Goal: Task Accomplishment & Management: Complete application form

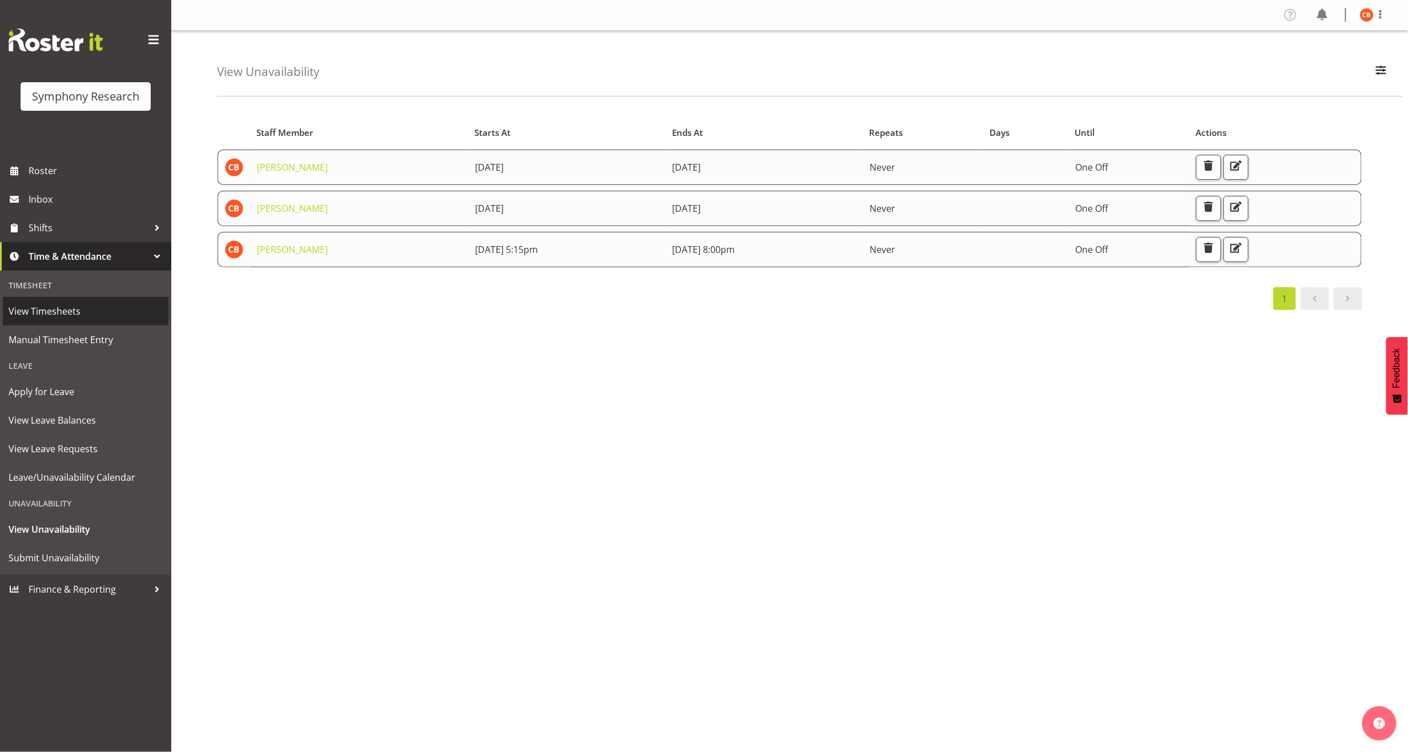
click at [80, 311] on span "View Timesheets" at bounding box center [86, 311] width 154 height 17
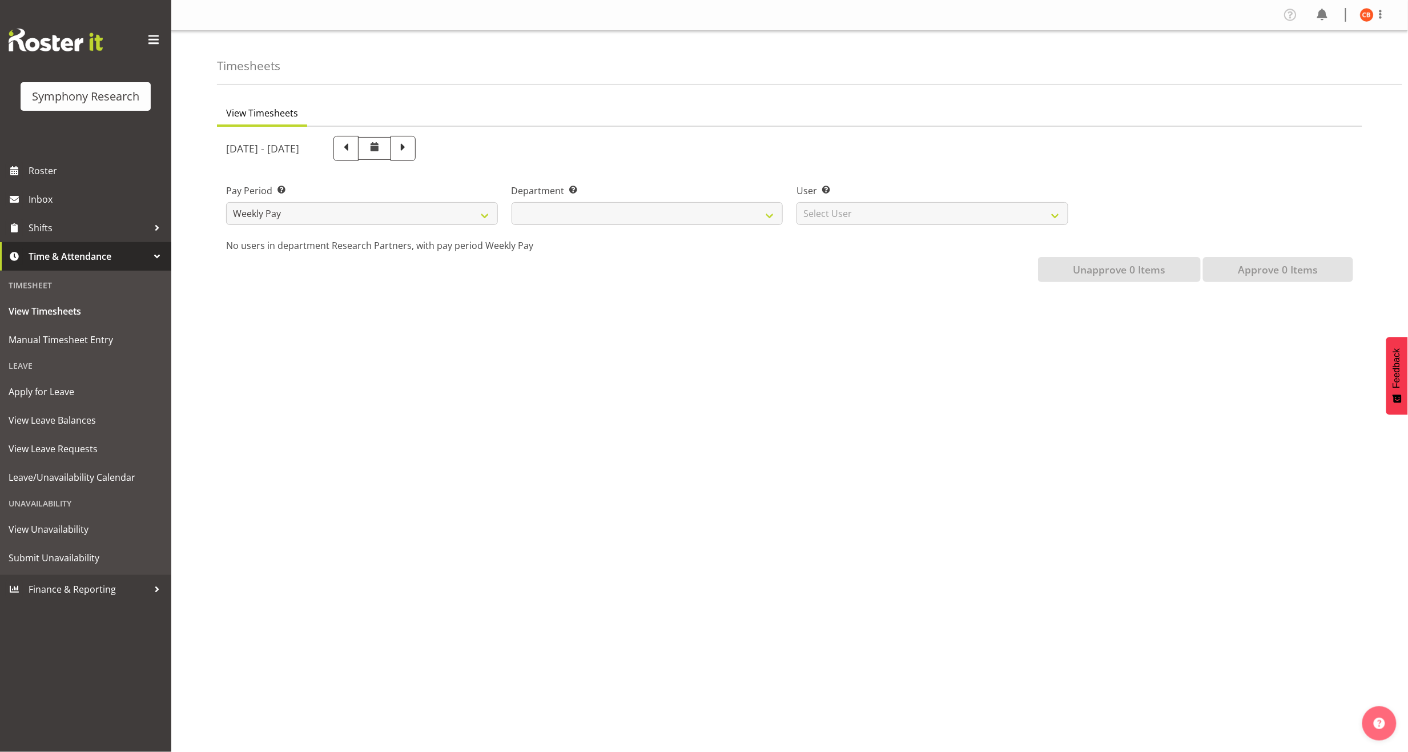
select select
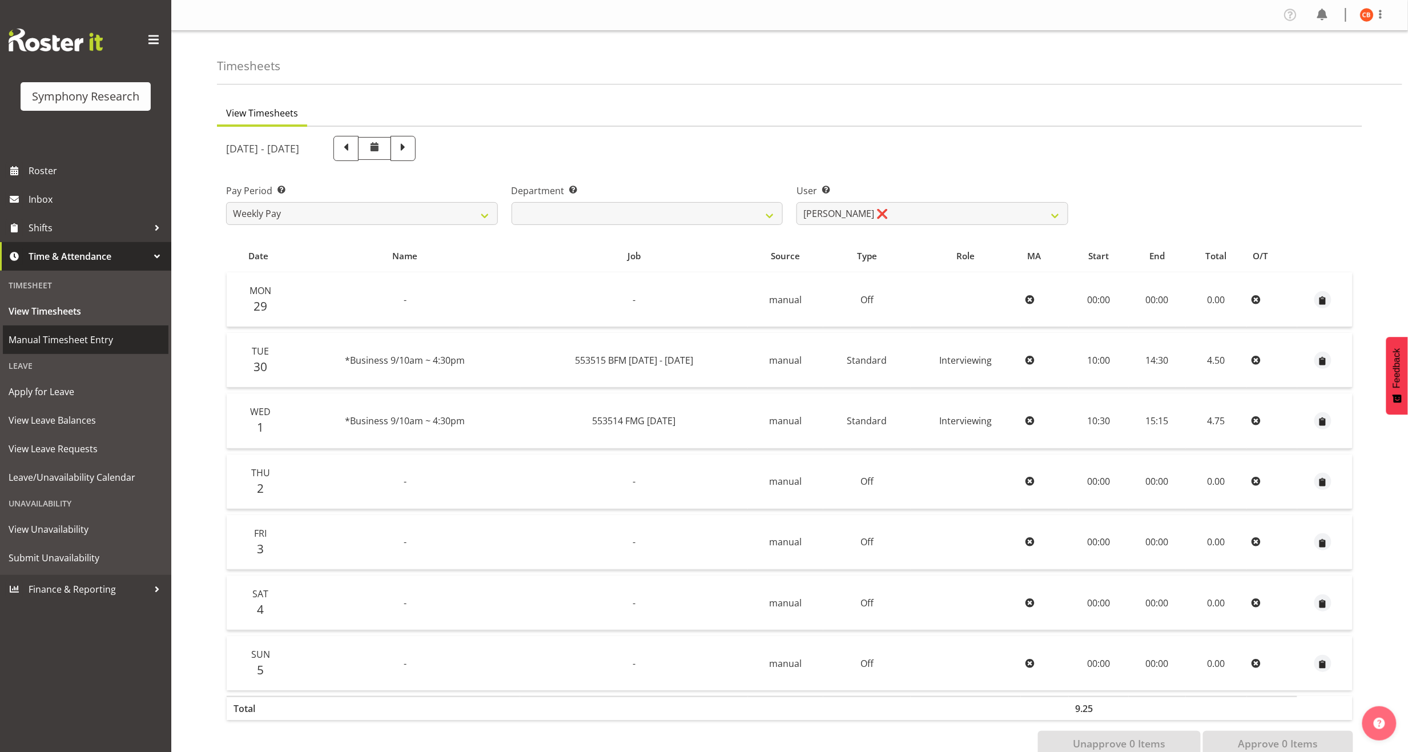
click at [75, 337] on span "Manual Timesheet Entry" at bounding box center [86, 339] width 154 height 17
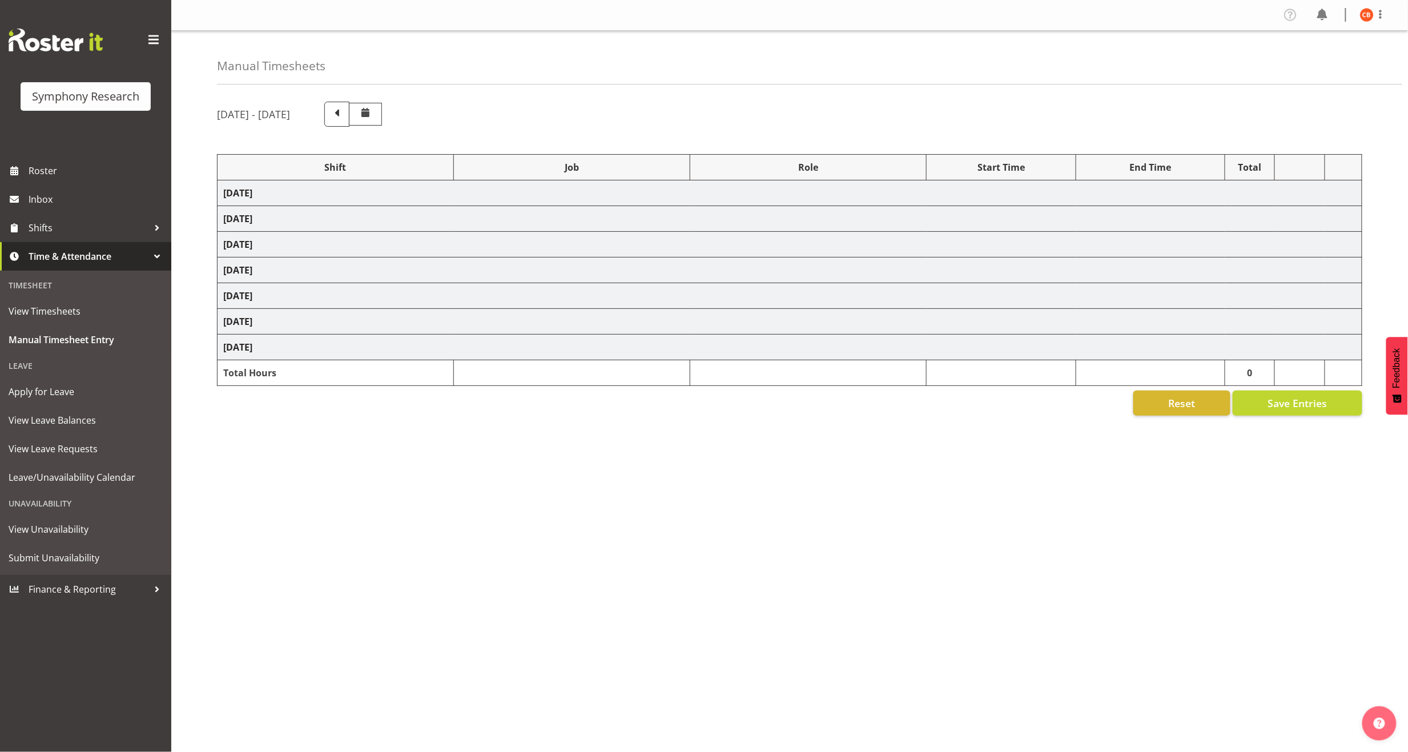
select select "26078"
select select "10731"
select select "47"
select select "26078"
select select "10731"
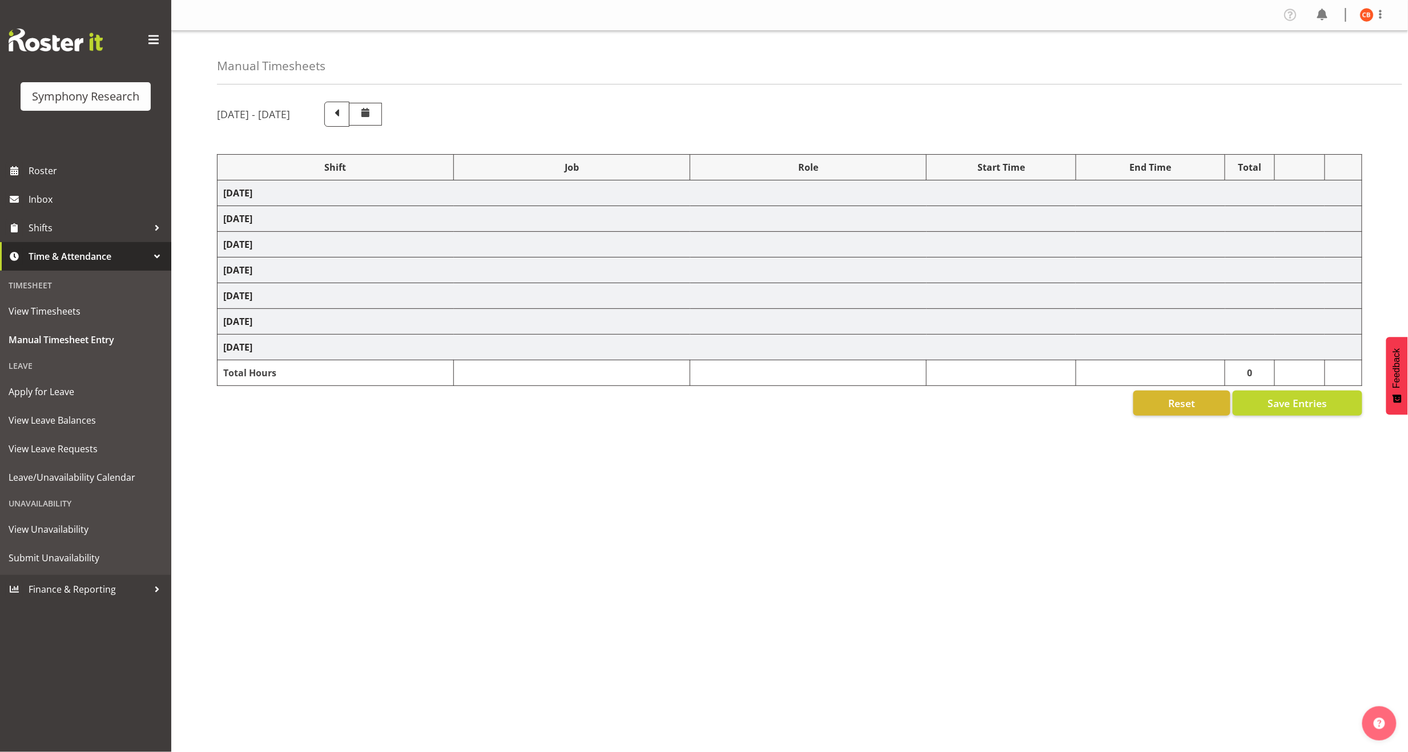
select select "47"
select select "26078"
select select "10731"
select select "47"
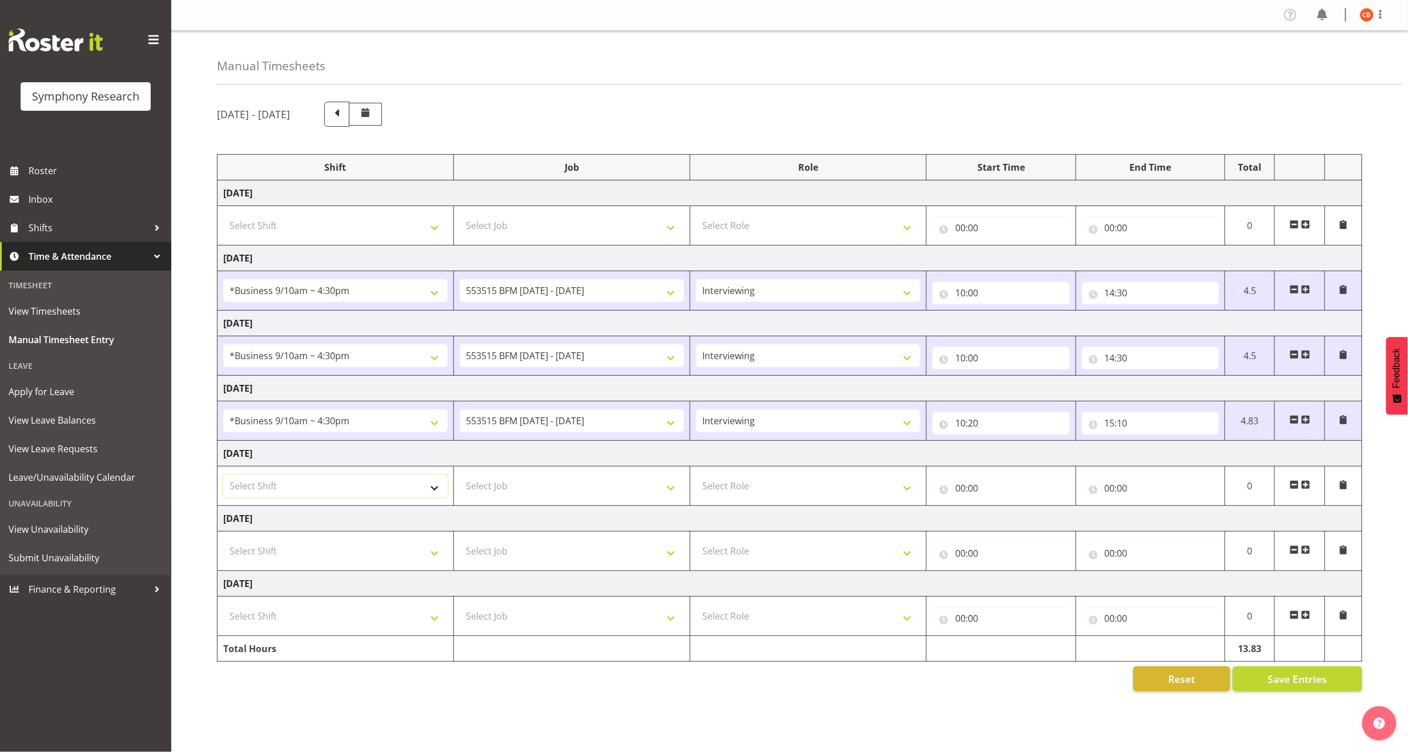
click at [387, 492] on select "Select Shift !!Weekend Residential (Roster IT Shift Label) *Business 9/10am ~ 4…" at bounding box center [335, 485] width 224 height 23
select select "26078"
click at [223, 477] on select "Select Shift !!Weekend Residential (Roster IT Shift Label) *Business 9/10am ~ 4…" at bounding box center [335, 485] width 224 height 23
click at [518, 482] on select "Select Job 550060 IF Admin 553492 World Poll Aus Wave 2 Main 2025 553493 World …" at bounding box center [572, 485] width 224 height 23
select select "10731"
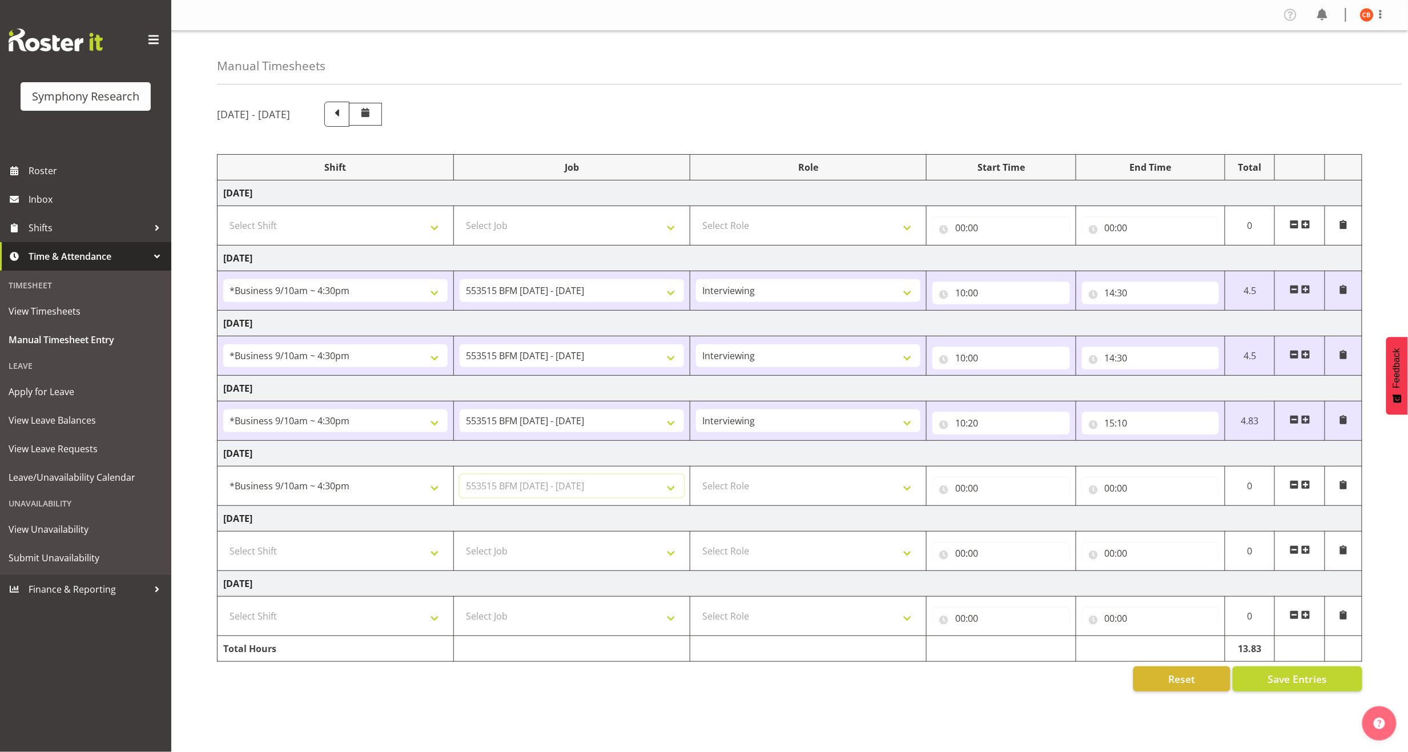
click at [460, 477] on select "Select Job 550060 IF Admin 553492 World Poll Aus Wave 2 Main 2025 553493 World …" at bounding box center [572, 485] width 224 height 23
click at [750, 483] on select "Select Role Briefing Interviewing" at bounding box center [808, 485] width 224 height 23
select select "47"
click at [696, 477] on select "Select Role Briefing Interviewing" at bounding box center [808, 485] width 224 height 23
click at [962, 491] on input "00:00" at bounding box center [1001, 488] width 138 height 23
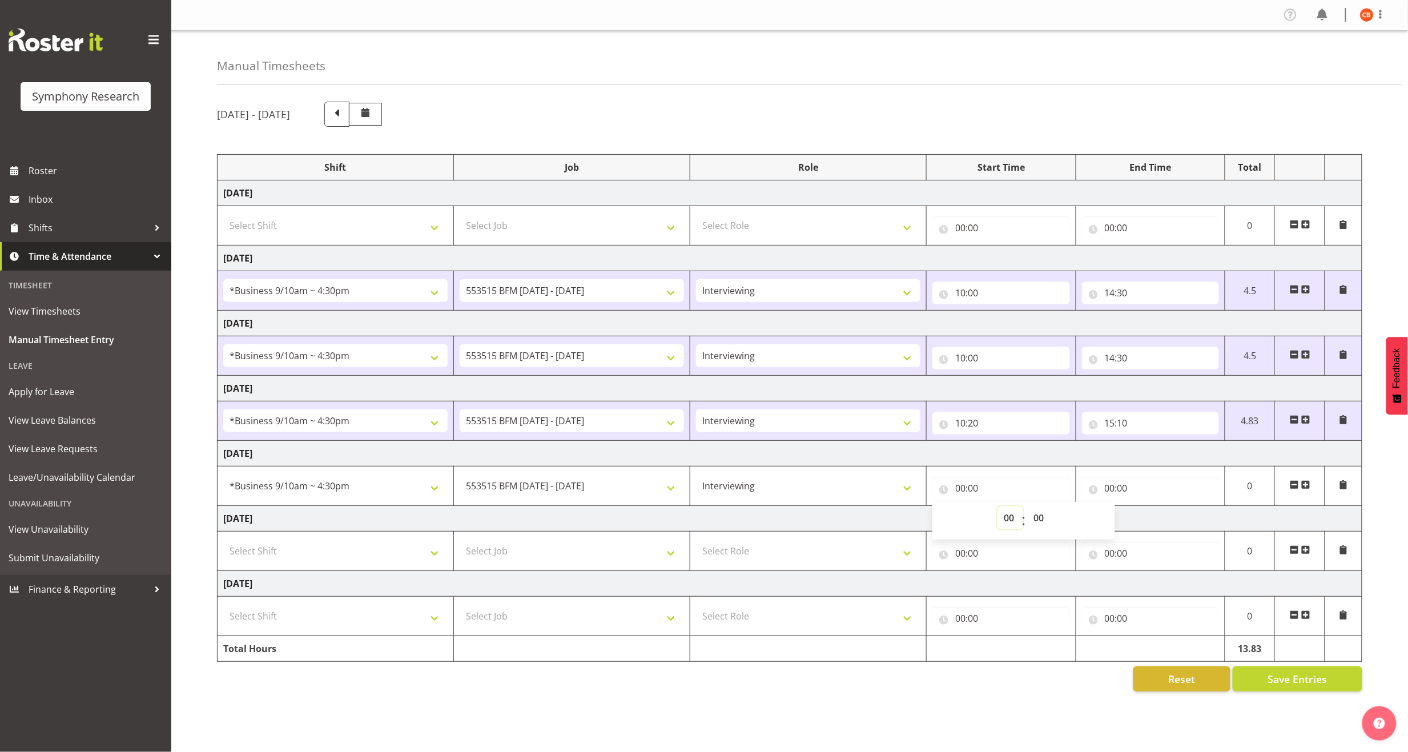
click at [1003, 523] on select "00 01 02 03 04 05 06 07 08 09 10 11 12 13 14 15 16 17 18 19 20 21 22 23" at bounding box center [1010, 517] width 26 height 23
select select "10"
type input "10:00"
click at [1106, 486] on input "00:00" at bounding box center [1151, 488] width 138 height 23
click at [1157, 521] on select "00 01 02 03 04 05 06 07 08 09 10 11 12 13 14 15 16 17 18 19 20 21 22 23" at bounding box center [1160, 517] width 26 height 23
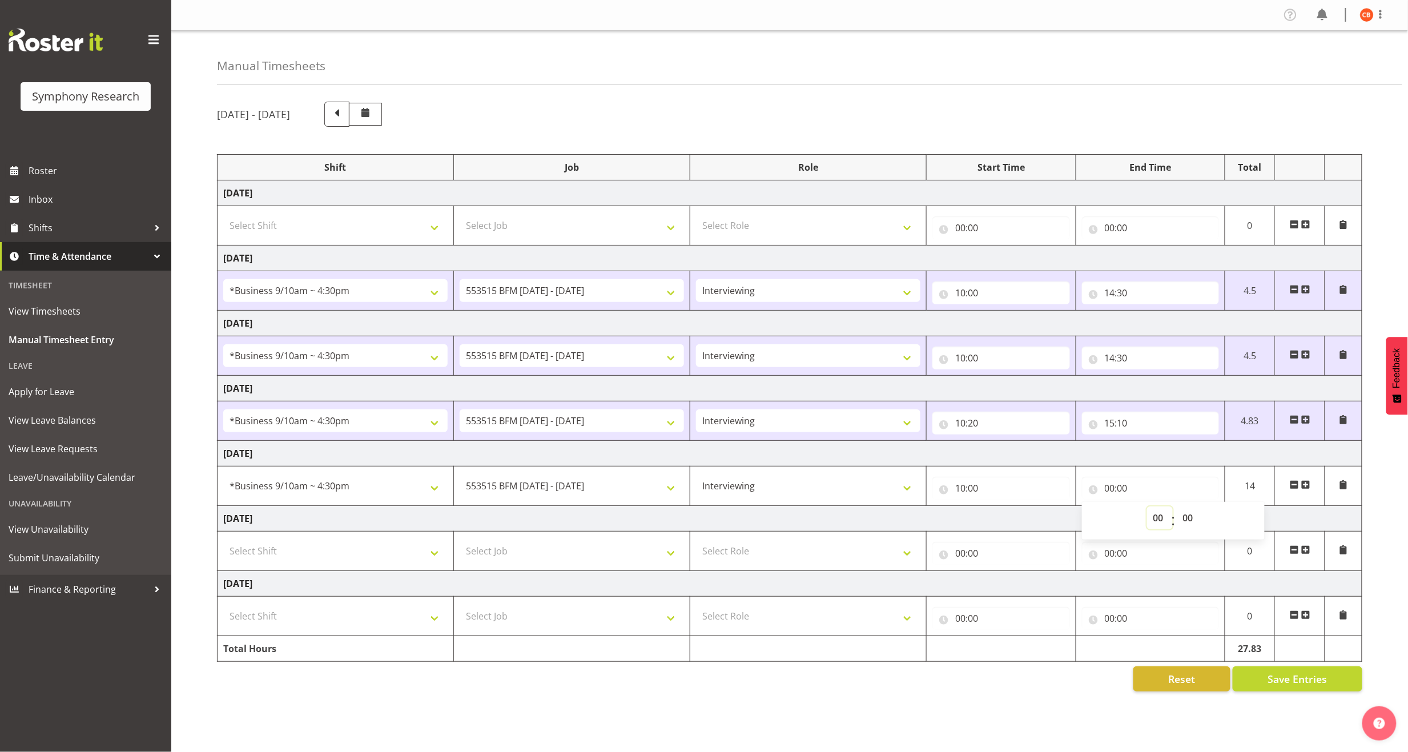
select select "14"
type input "14:00"
click at [1179, 517] on select "00 01 02 03 04 05 06 07 08 09 10 11 12 13 14 15 16 17 18 19 20 21 22 23 24 25 2…" at bounding box center [1190, 517] width 26 height 23
select select "30"
type input "14:30"
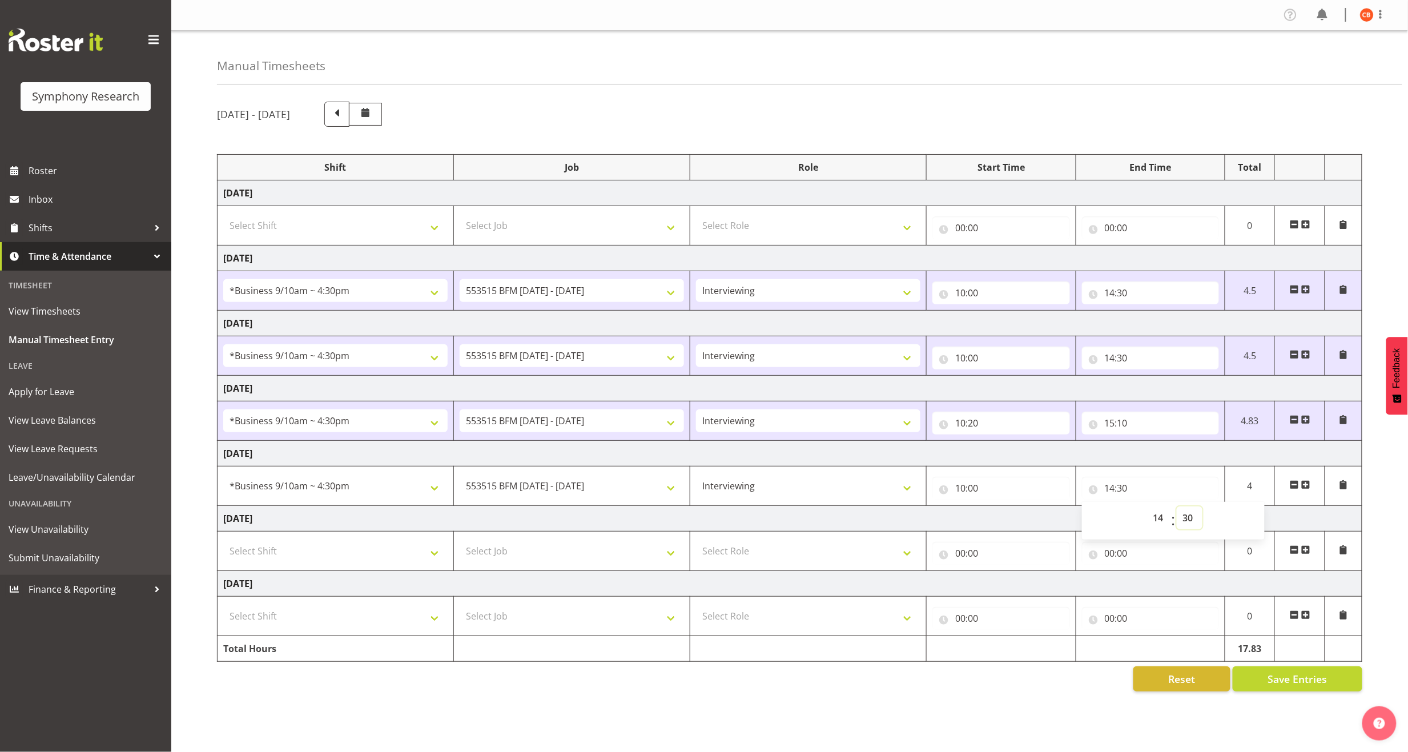
click at [1184, 519] on select "00 01 02 03 04 05 06 07 08 09 10 11 12 13 14 15 16 17 18 19 20 21 22 23 24 25 2…" at bounding box center [1190, 517] width 26 height 23
click at [1382, 547] on div "October 6th - October 12th 2025 Shift Job Role Start Time End Time Total Monday…" at bounding box center [812, 396] width 1191 height 607
click at [1314, 691] on button "Save Entries" at bounding box center [1298, 678] width 130 height 25
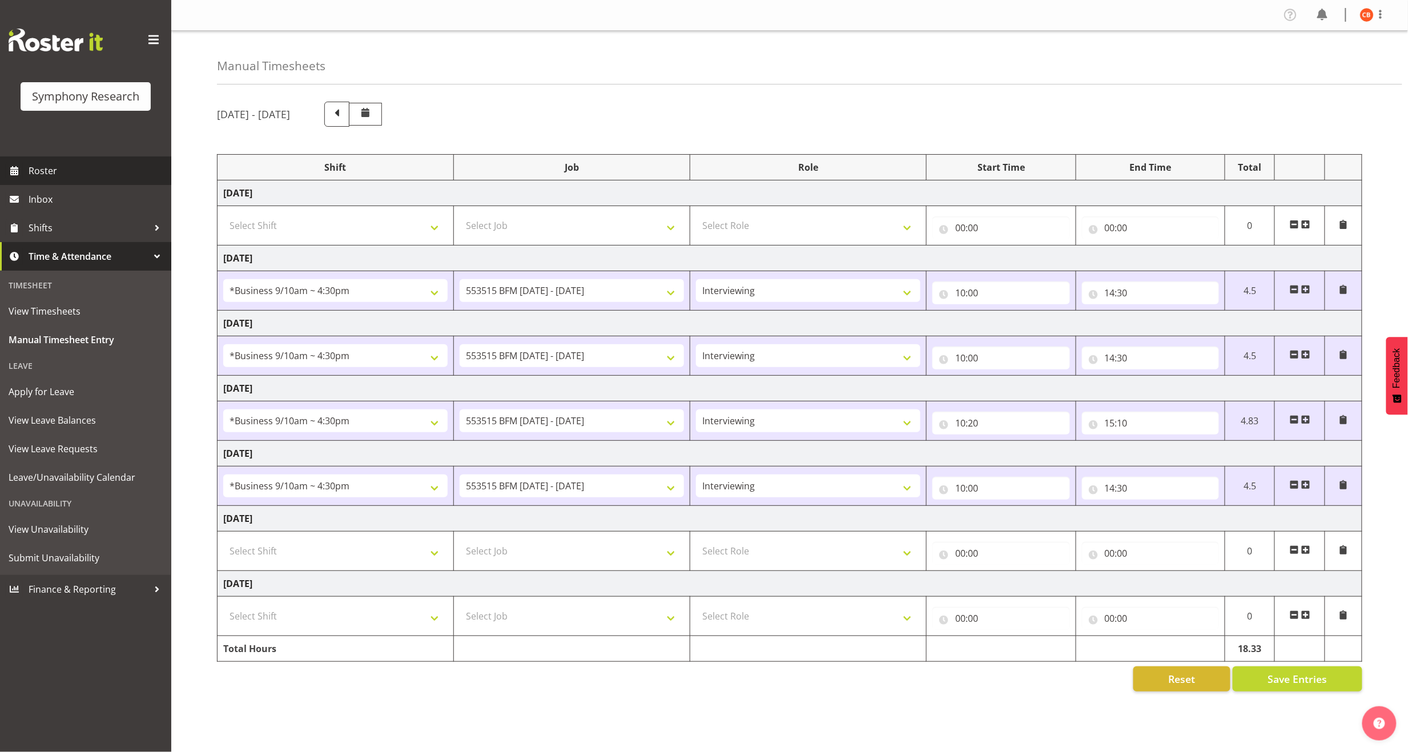
click at [51, 169] on span "Roster" at bounding box center [97, 170] width 137 height 17
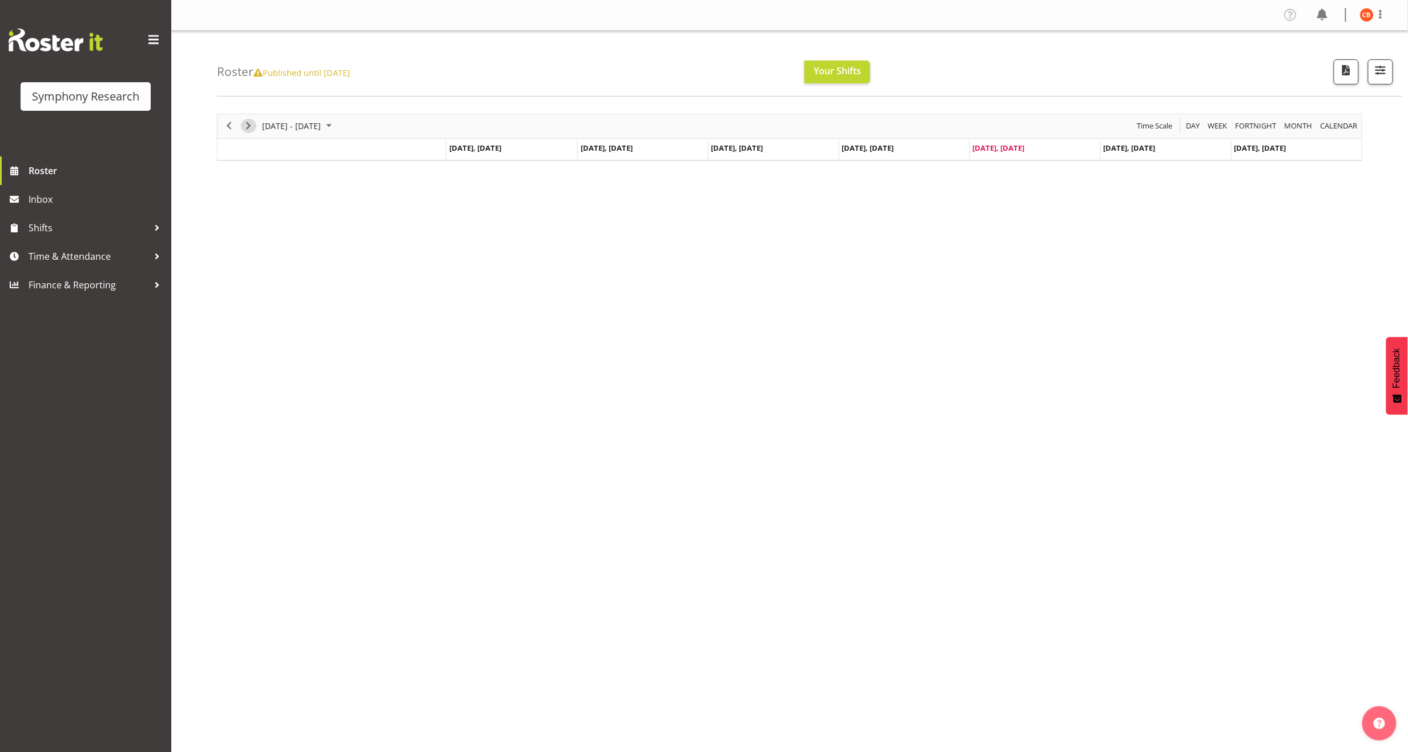
click at [249, 123] on span "Next" at bounding box center [248, 126] width 14 height 14
